Goal: Task Accomplishment & Management: Manage account settings

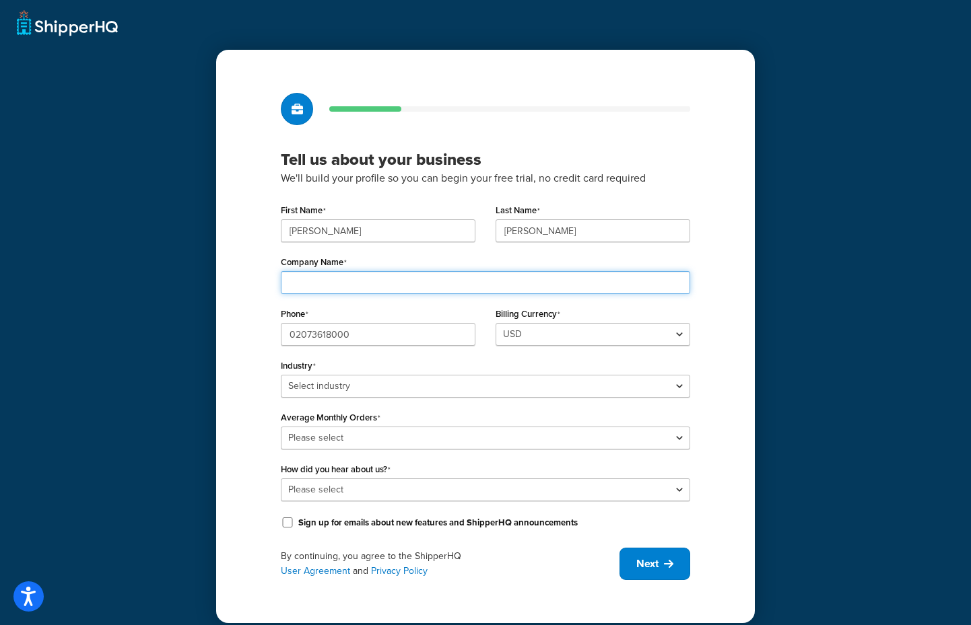
click at [382, 282] on input "Company Name" at bounding box center [485, 282] width 409 height 23
type input "Ceremony of Roses"
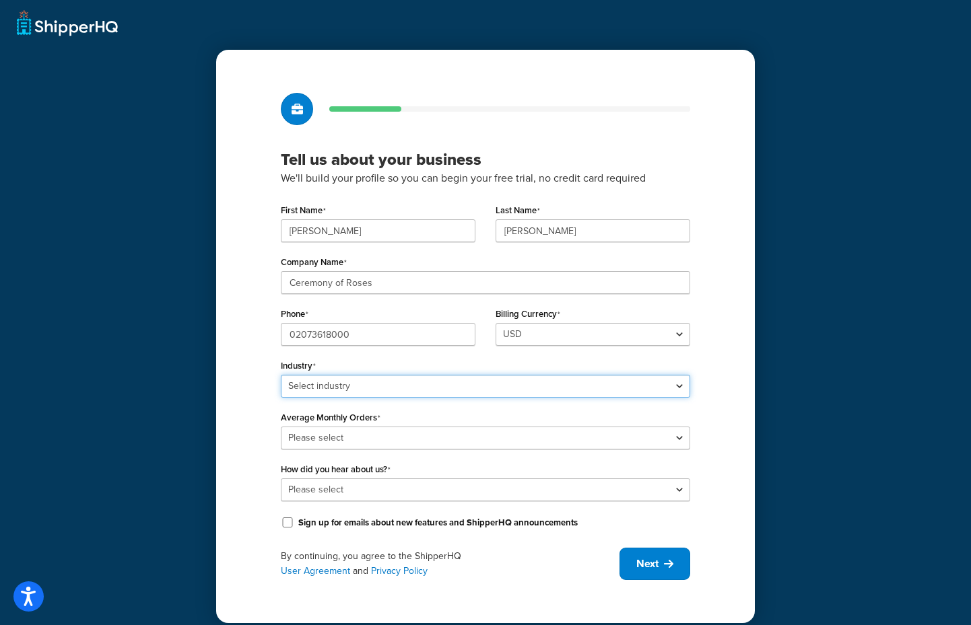
click at [378, 386] on select "Select industry Automotive Adult Agriculture Alcohol, Tobacco & CBD Arts & Craf…" at bounding box center [485, 386] width 409 height 23
select select "7"
click at [281, 375] on select "Select industry Automotive Adult Agriculture Alcohol, Tobacco & CBD Arts & Craf…" at bounding box center [485, 386] width 409 height 23
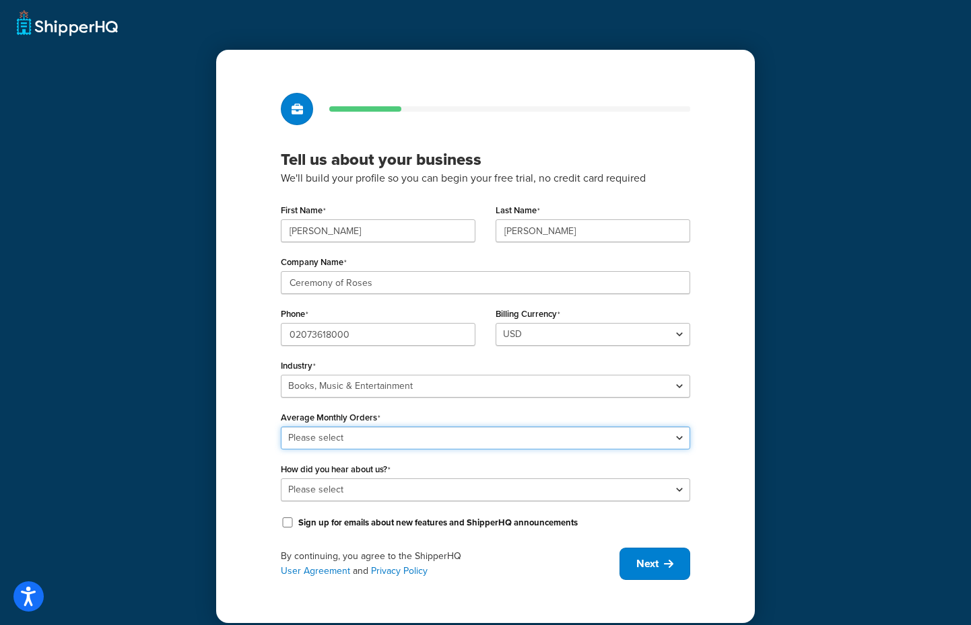
click at [363, 439] on select "Please select 0-500 501-1,000 1,001-10,000 10,001-20,000 Over 20,000" at bounding box center [485, 438] width 409 height 23
select select "5"
click at [281, 427] on select "Please select 0-500 501-1,000 1,001-10,000 10,001-20,000 Over 20,000" at bounding box center [485, 438] width 409 height 23
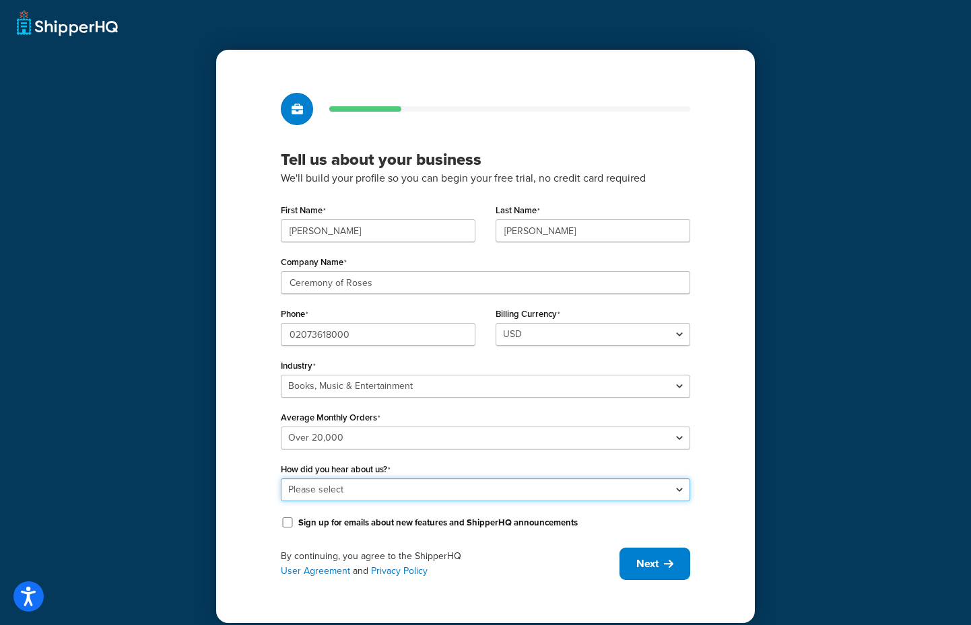
click at [347, 489] on select "Please select Online Search App Store or Marketplace Listing Referred by Agency…" at bounding box center [485, 490] width 409 height 23
select select "1"
click at [281, 479] on select "Please select Online Search App Store or Marketplace Listing Referred by Agency…" at bounding box center [485, 490] width 409 height 23
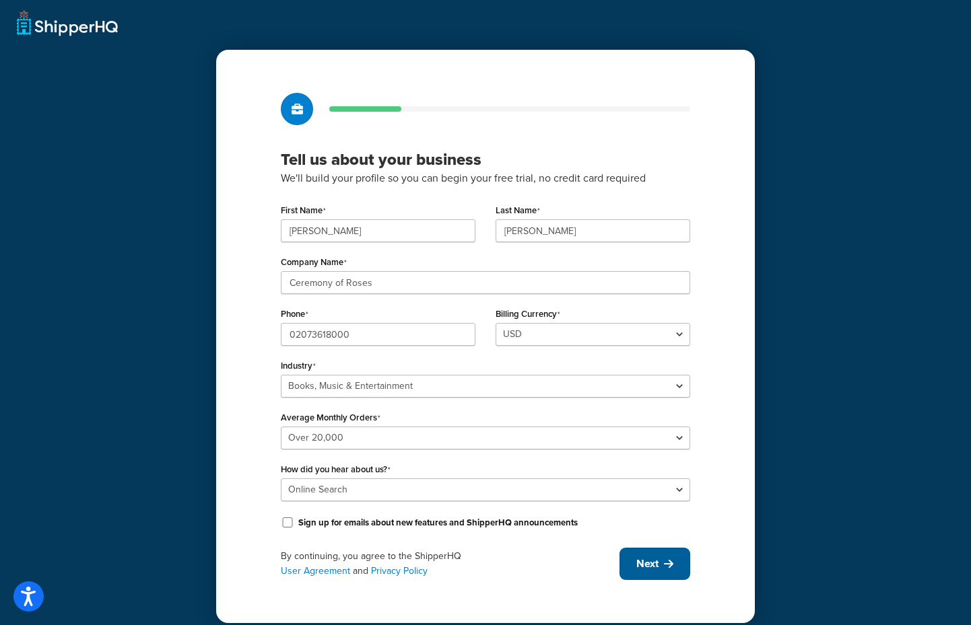
click at [654, 577] on button "Next" at bounding box center [654, 564] width 71 height 32
click at [656, 563] on div "By continuing, you agree to the ShipperHQ User Agreement and Privacy Policy Next" at bounding box center [485, 564] width 409 height 32
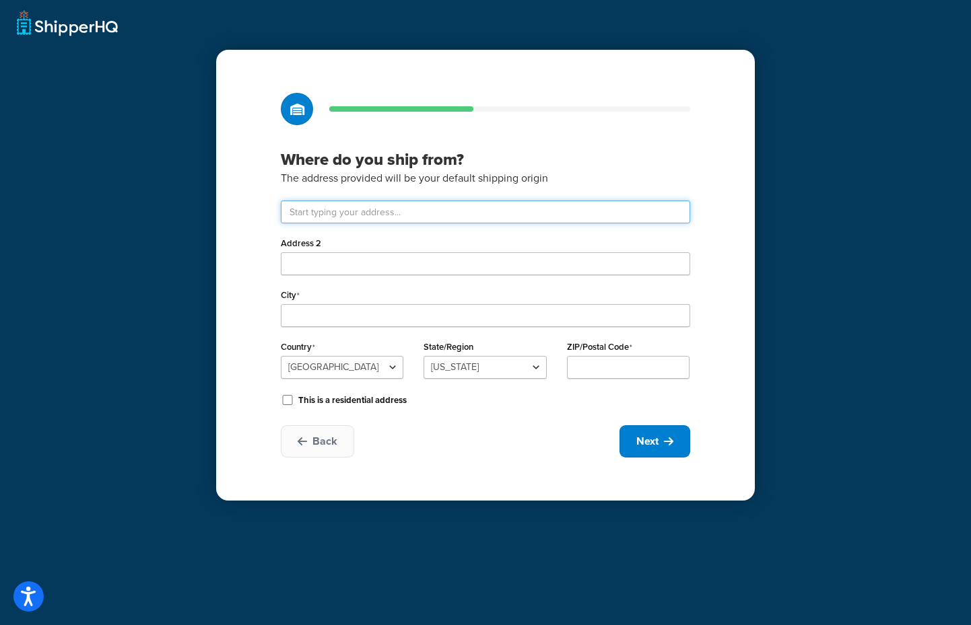
click at [334, 205] on input "text" at bounding box center [485, 212] width 409 height 23
type input "Unit 1 Blue Ribbon Park"
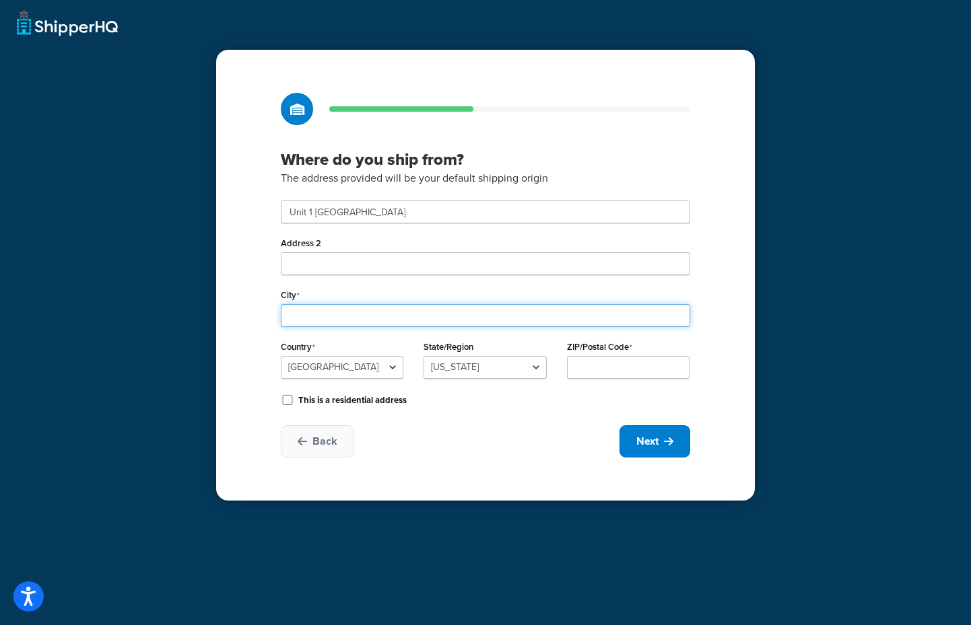
type input "Coventry"
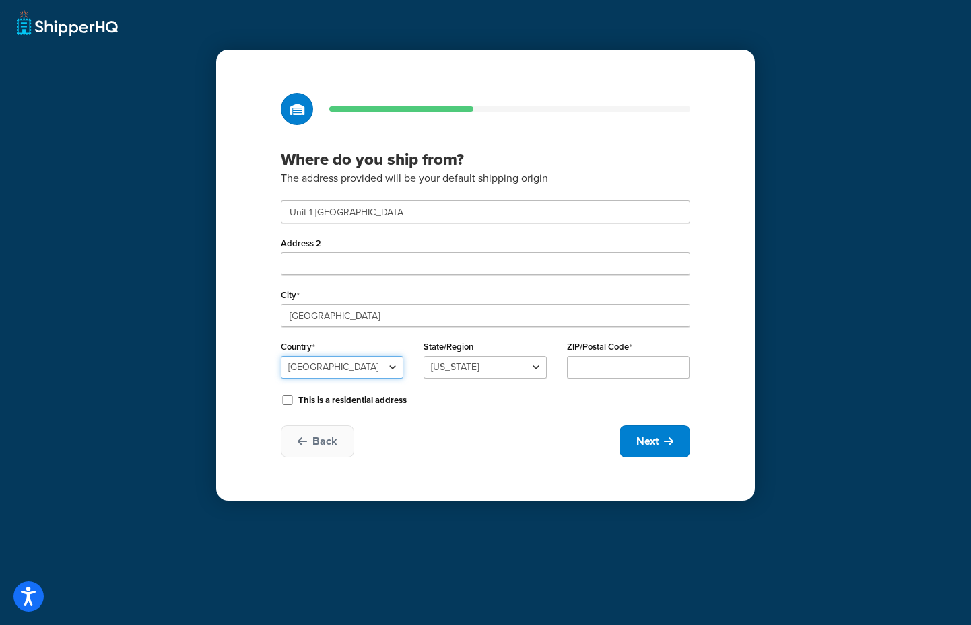
select select "1226"
type input "CV5"
click at [647, 442] on span "Next" at bounding box center [647, 441] width 22 height 15
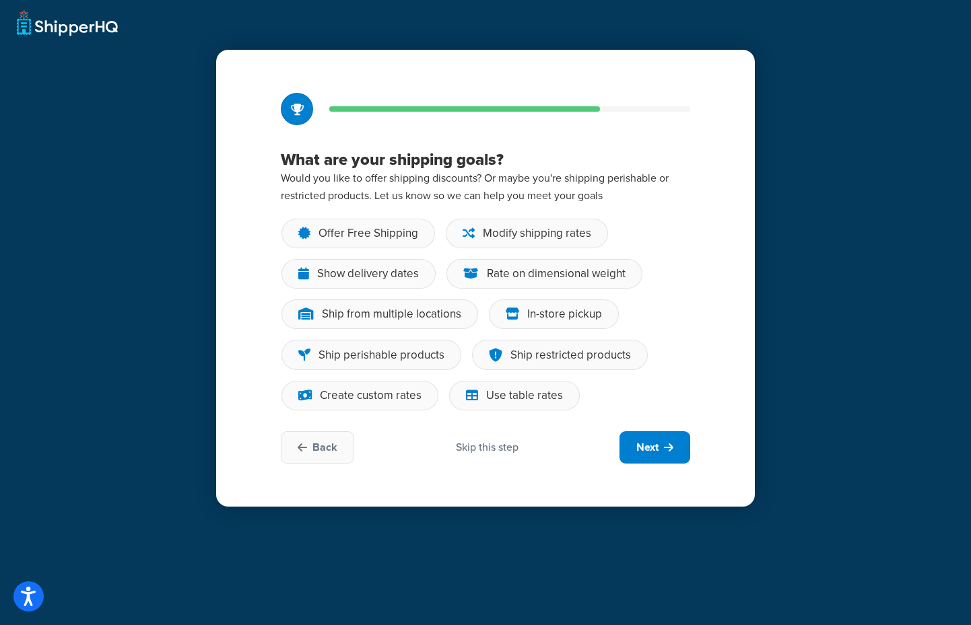
click at [472, 441] on div "Skip this step" at bounding box center [487, 447] width 63 height 15
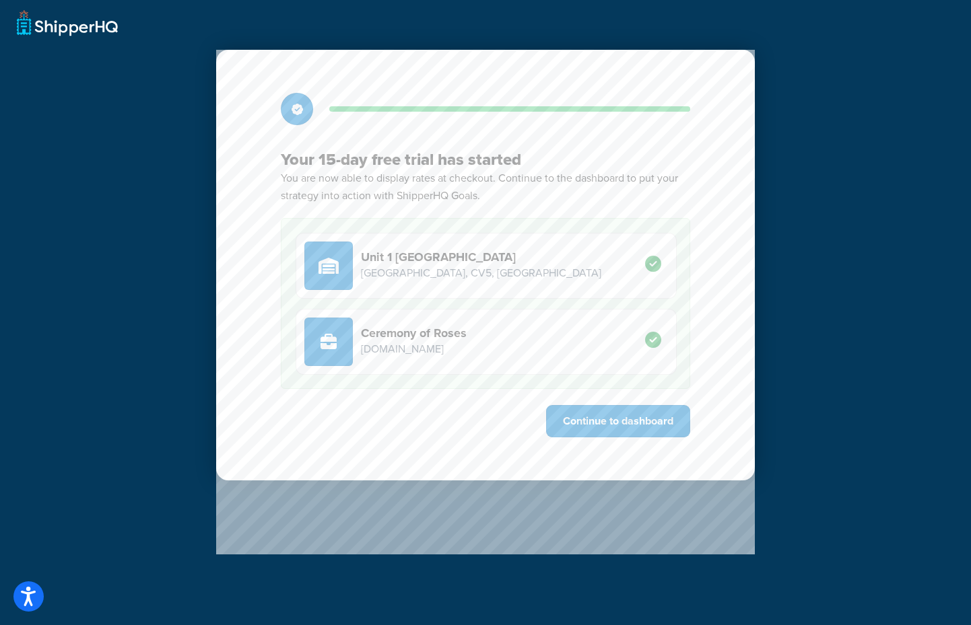
click at [583, 404] on div "Your 15-day free trial has started You are now able to display rates at checkou…" at bounding box center [485, 265] width 538 height 431
click at [579, 414] on button "Continue to dashboard" at bounding box center [618, 421] width 144 height 32
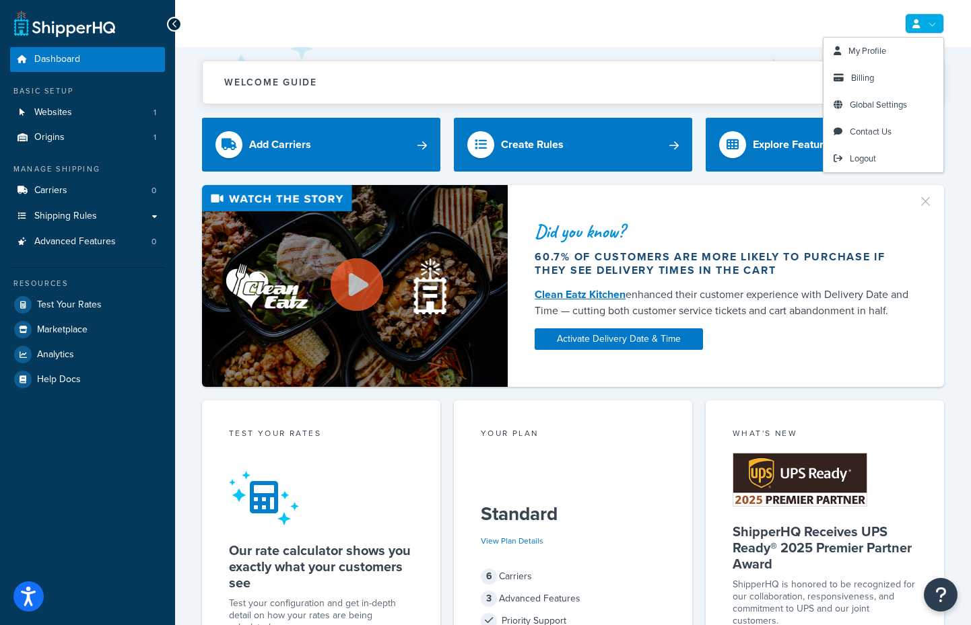
click at [921, 20] on link at bounding box center [924, 23] width 39 height 20
click at [876, 73] on link "Billing" at bounding box center [883, 78] width 120 height 27
click at [875, 96] on link "Global Settings" at bounding box center [883, 105] width 120 height 27
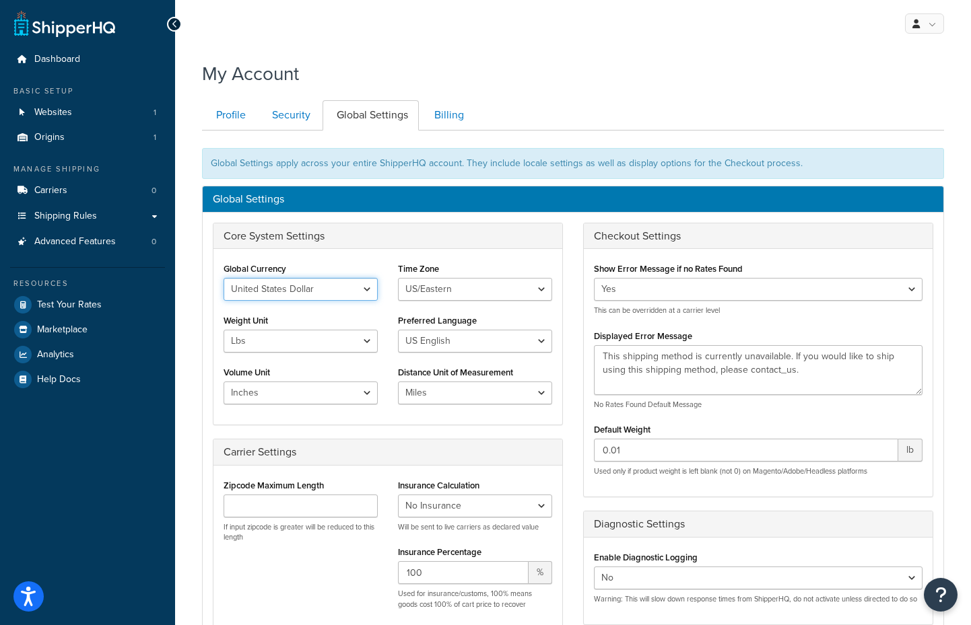
click at [316, 286] on select "United States Dollar Euro British Pound Australian Dollar Canadian Dollar Japan…" at bounding box center [300, 289] width 154 height 23
select select "GBP"
click at [223, 278] on select "United States Dollar Euro British Pound Australian Dollar Canadian Dollar Japan…" at bounding box center [300, 289] width 154 height 23
click at [446, 287] on select "US/Hawaii US/Alaska US/Pacific US/Central US/Mountain US/Eastern US/Arizona Afr…" at bounding box center [475, 289] width 154 height 23
select select "GMT"
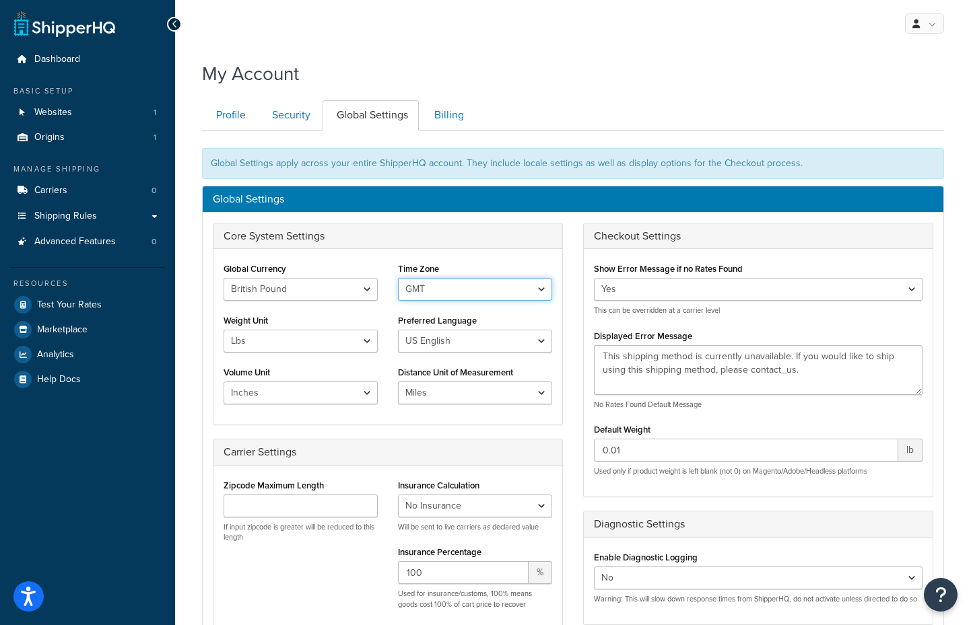
click at [398, 278] on select "US/Hawaii US/Alaska US/Pacific US/Central US/Mountain US/Eastern US/Arizona Afr…" at bounding box center [475, 289] width 154 height 23
click at [278, 342] on select "Lbs Kgs" at bounding box center [300, 341] width 154 height 23
select select "kg"
click at [223, 330] on select "Lbs Kgs" at bounding box center [300, 341] width 154 height 23
click at [429, 343] on select "US English British English" at bounding box center [475, 341] width 154 height 23
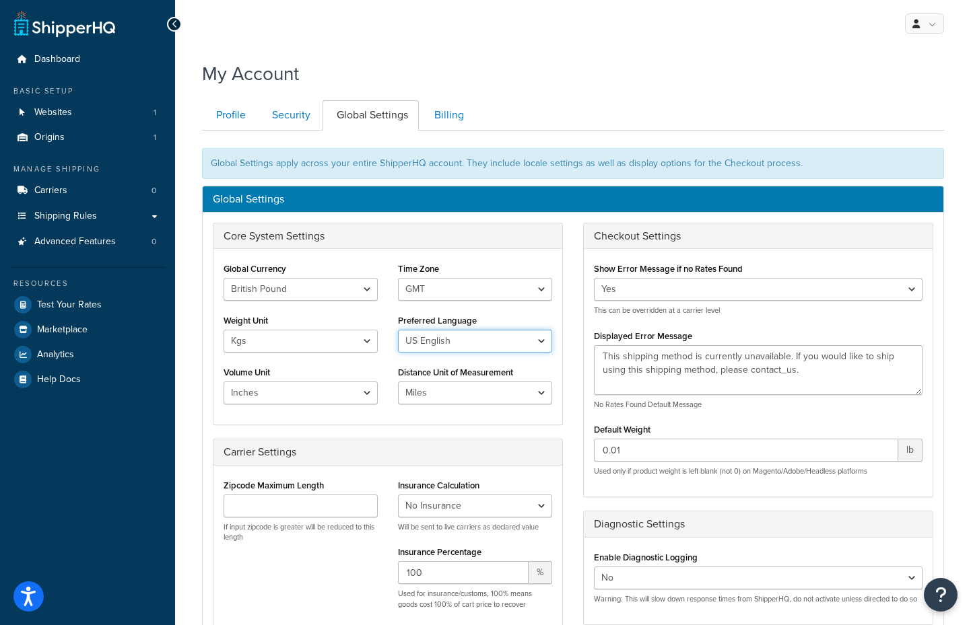
select select "en-GB"
click at [398, 330] on select "US English British English" at bounding box center [475, 341] width 154 height 23
click at [280, 397] on select "Inches Centimetres Feet Yards Metres" at bounding box center [300, 393] width 154 height 23
select select "m"
click at [223, 382] on select "Inches Centimetres Feet Yards Metres" at bounding box center [300, 393] width 154 height 23
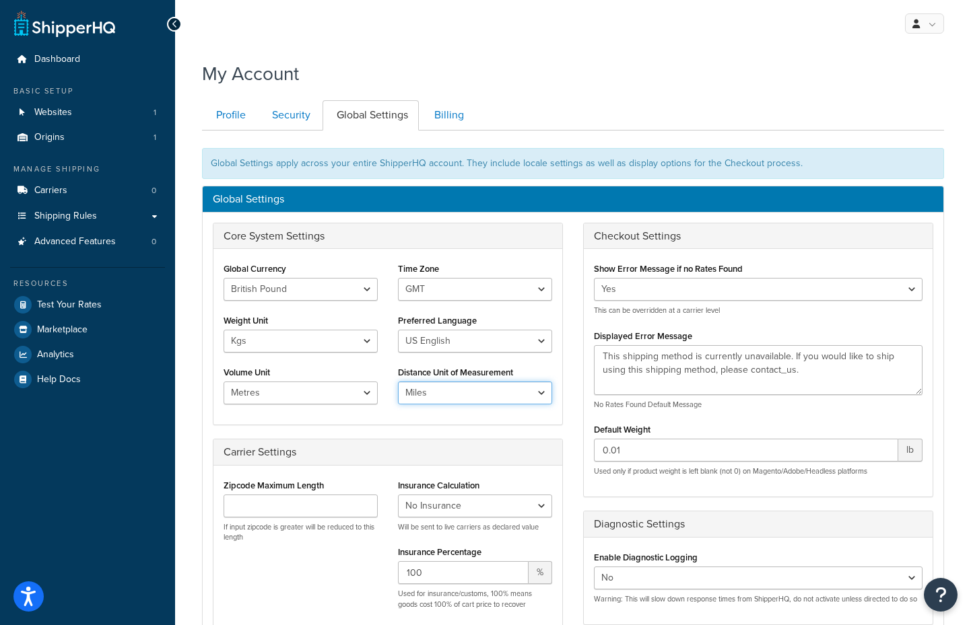
click at [444, 401] on select "Miles Kilometers" at bounding box center [475, 393] width 154 height 23
select select "KM"
click at [398, 382] on select "Miles Kilometers" at bounding box center [475, 393] width 154 height 23
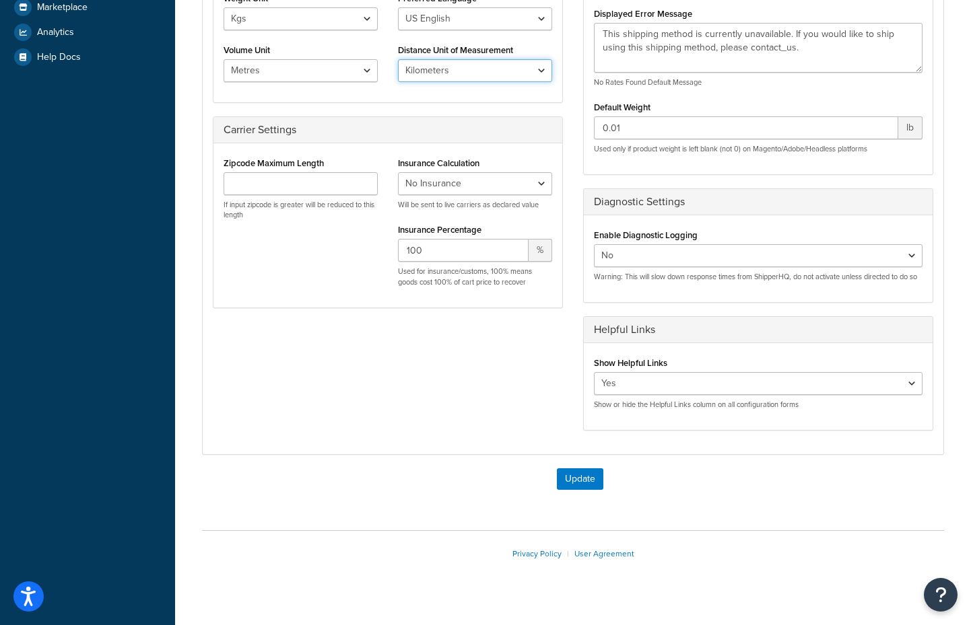
scroll to position [352, 0]
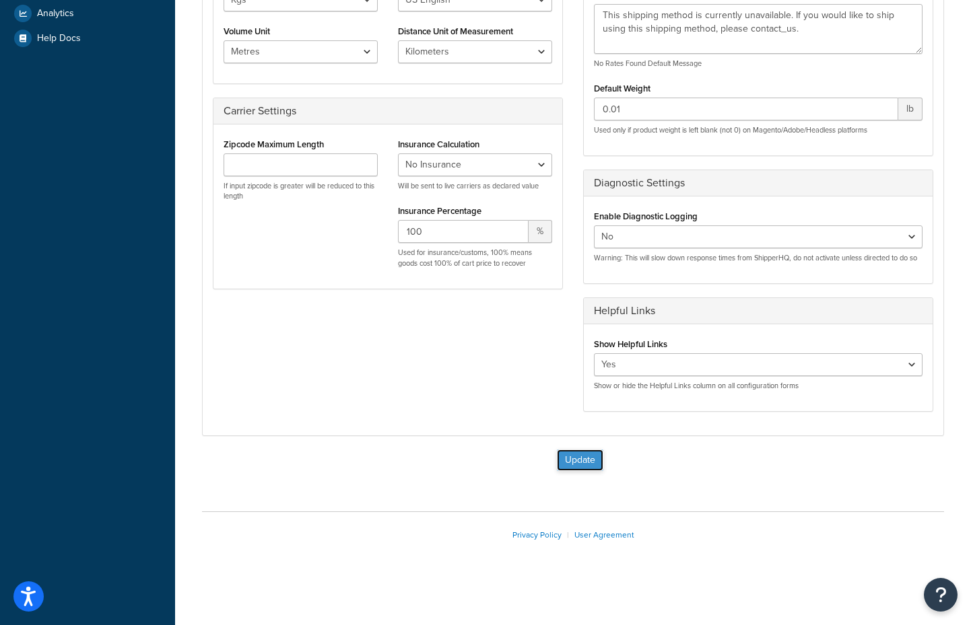
click at [573, 464] on button "Update" at bounding box center [580, 461] width 46 height 22
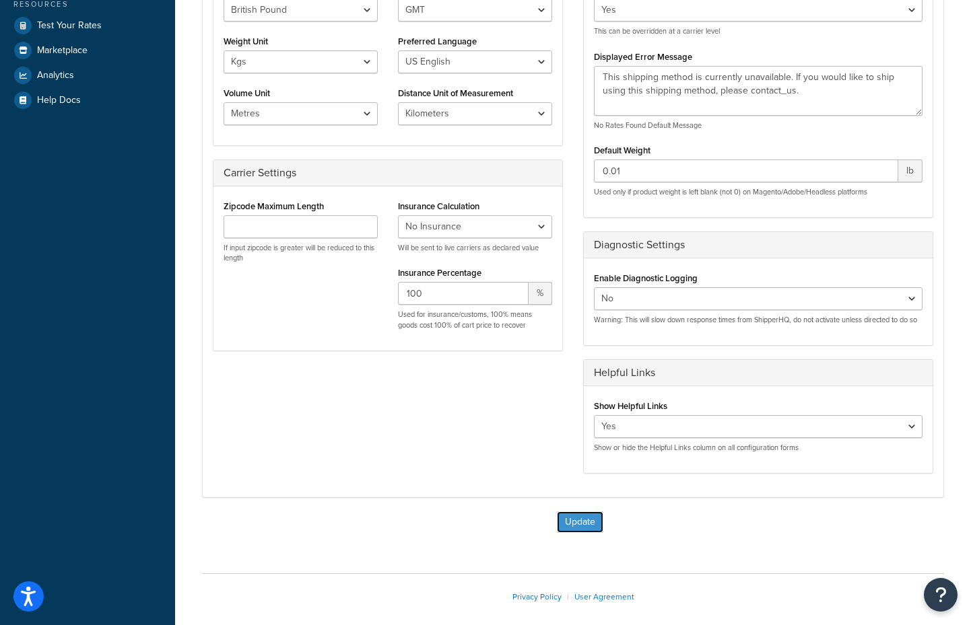
scroll to position [156, 0]
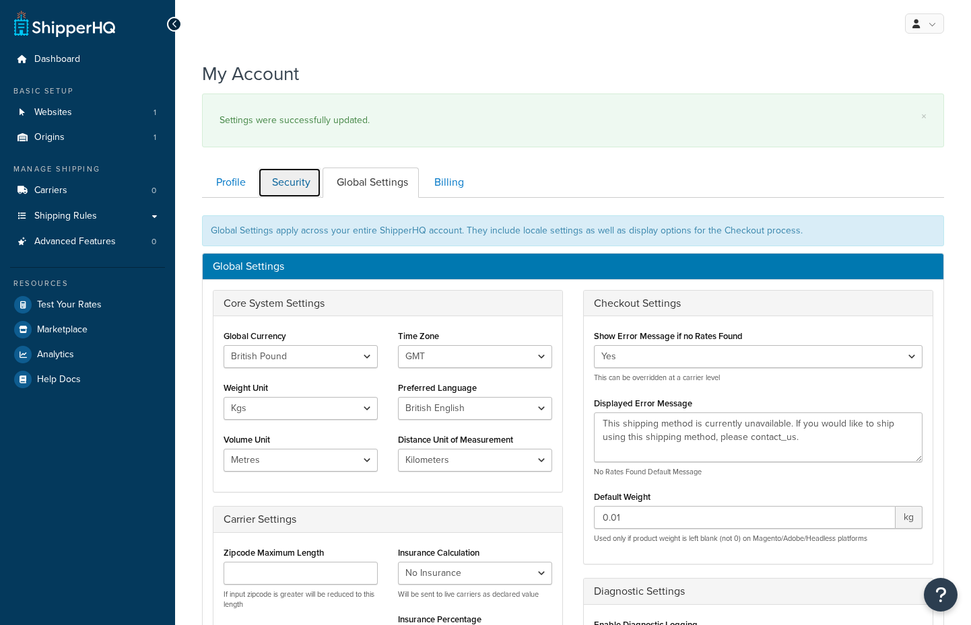
click at [282, 182] on link "Security" at bounding box center [289, 183] width 63 height 30
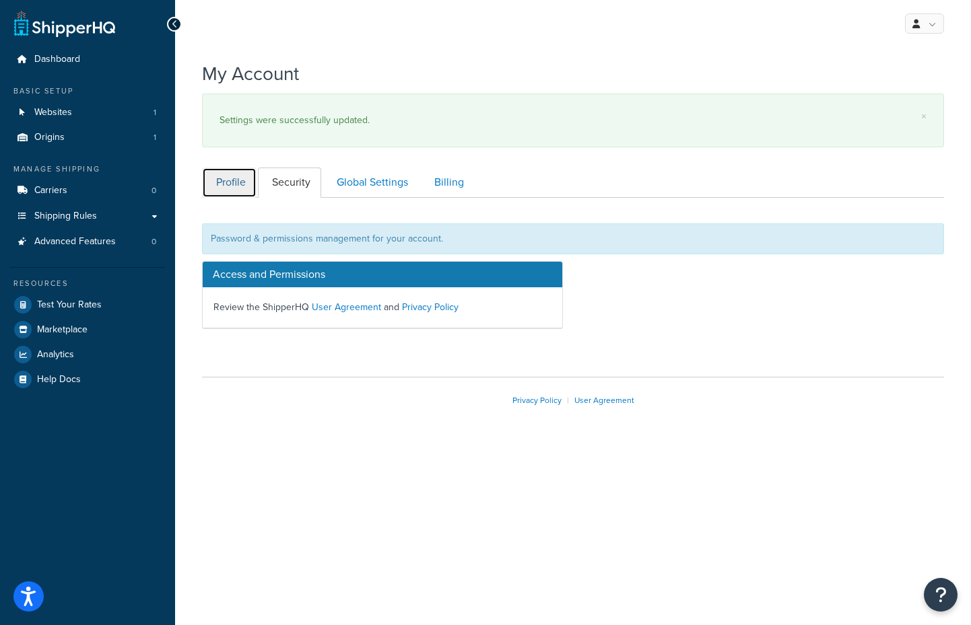
drag, startPoint x: 221, startPoint y: 186, endPoint x: 236, endPoint y: 184, distance: 14.9
click at [221, 186] on link "Profile" at bounding box center [229, 183] width 55 height 30
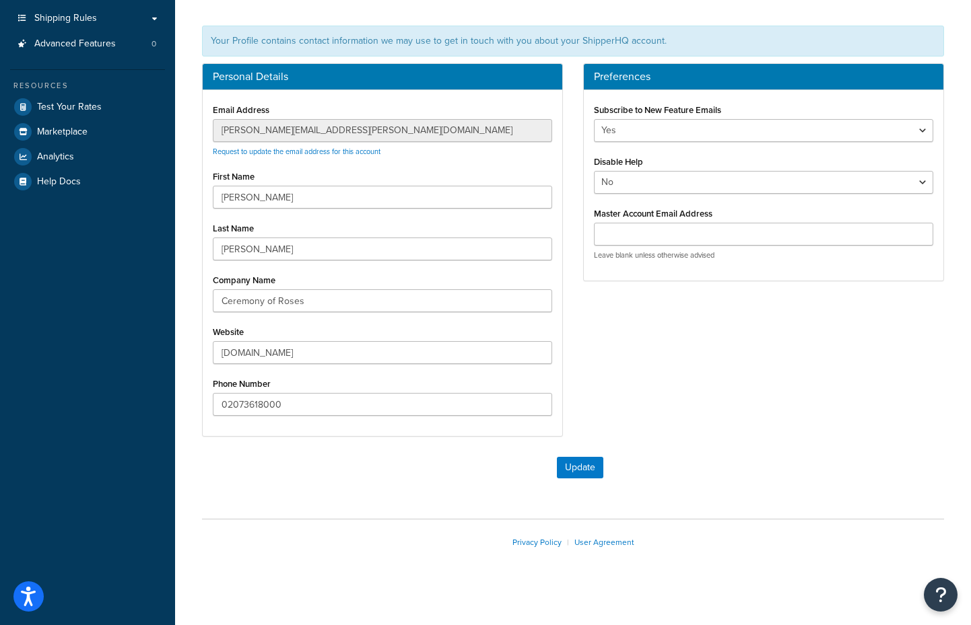
click at [685, 246] on div "Leave blank unless otherwise advised" at bounding box center [763, 242] width 339 height 38
click at [672, 225] on input "Master Account Email Address" at bounding box center [763, 234] width 339 height 23
type input "[DOMAIN_NAME][EMAIL_ADDRESS][DOMAIN_NAME]"
click at [573, 468] on button "Update" at bounding box center [580, 468] width 46 height 22
